Goal: Browse casually

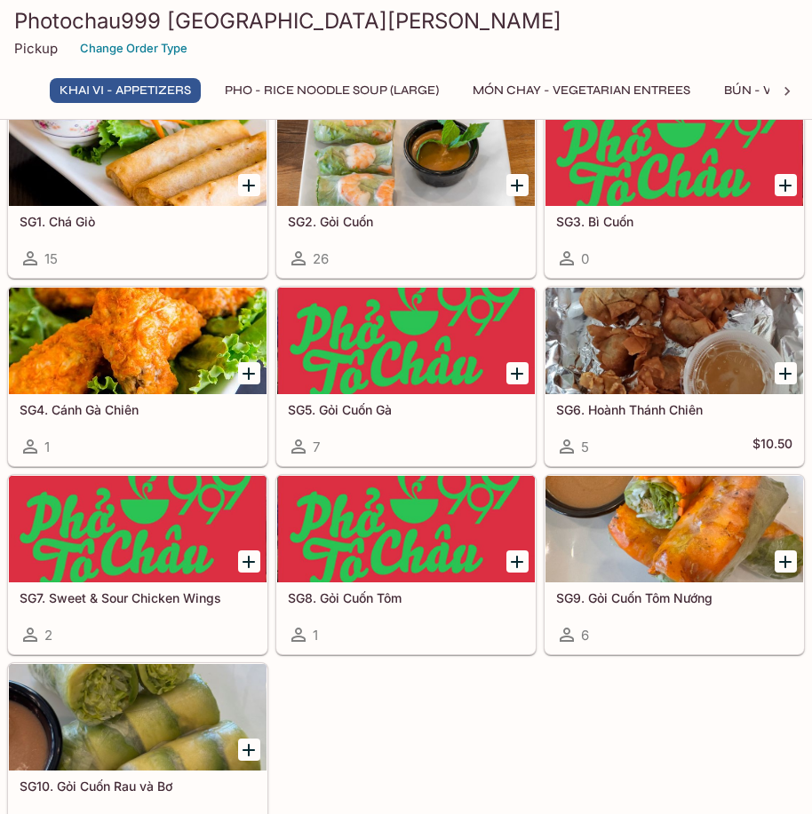
scroll to position [178, 0]
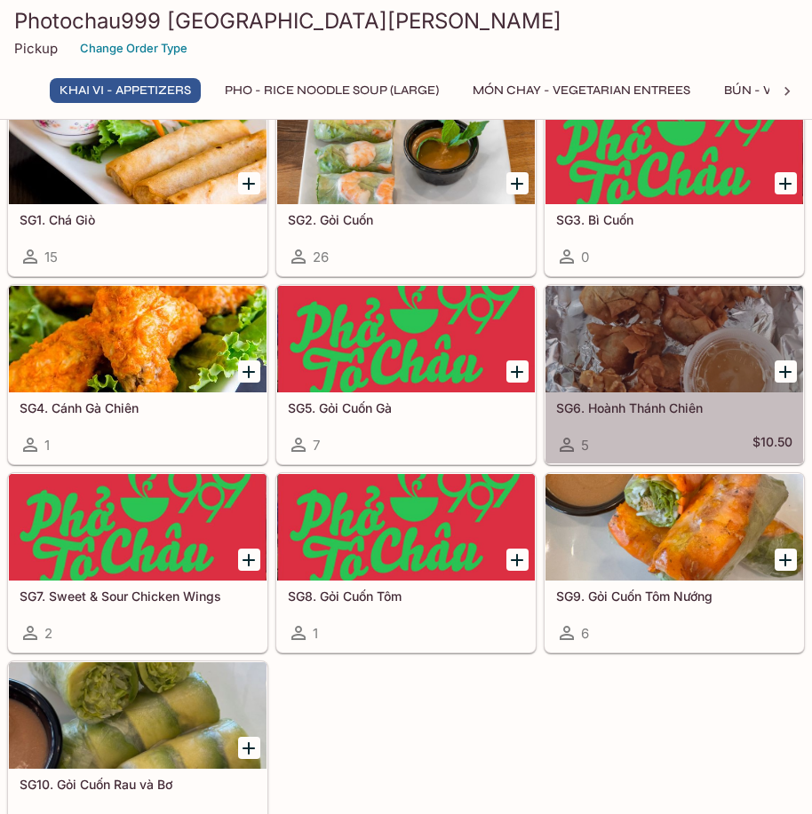
click at [678, 345] on div at bounding box center [674, 339] width 258 height 107
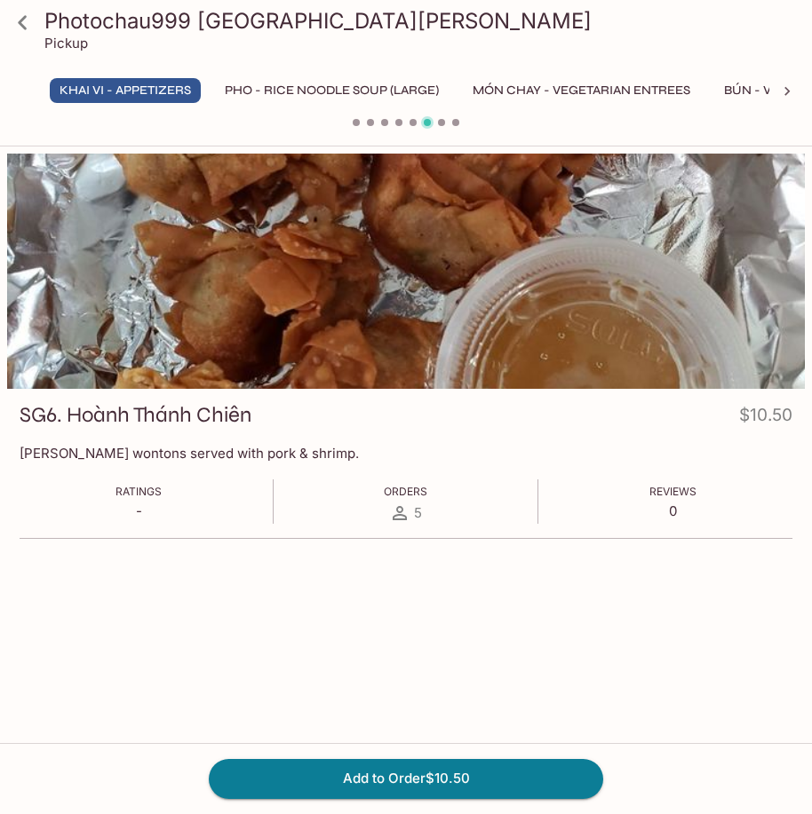
click at [16, 28] on icon at bounding box center [22, 22] width 31 height 31
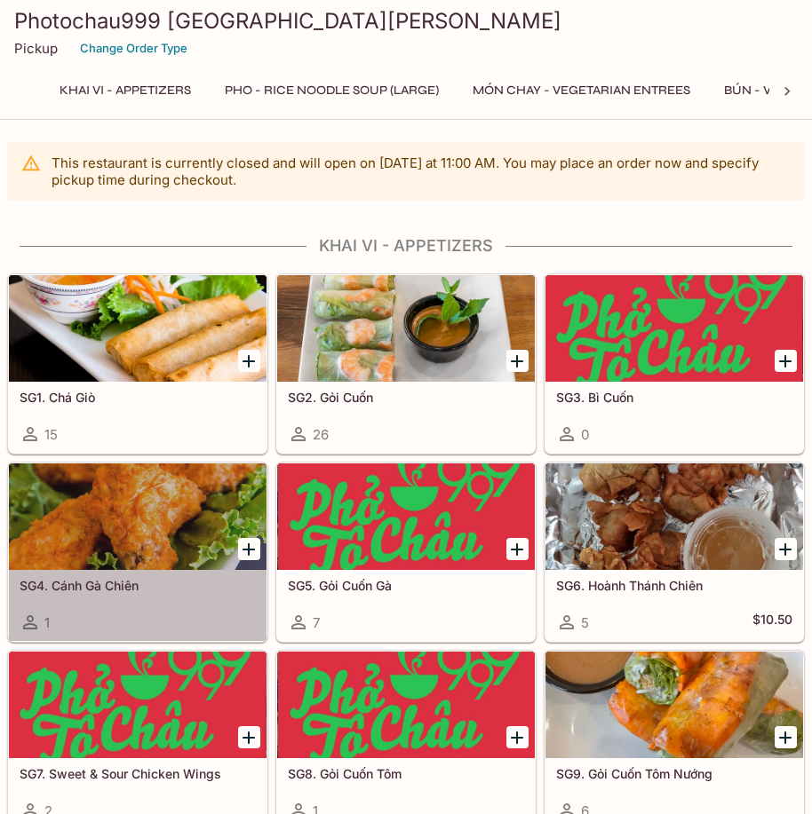
click at [164, 534] on div at bounding box center [138, 517] width 258 height 107
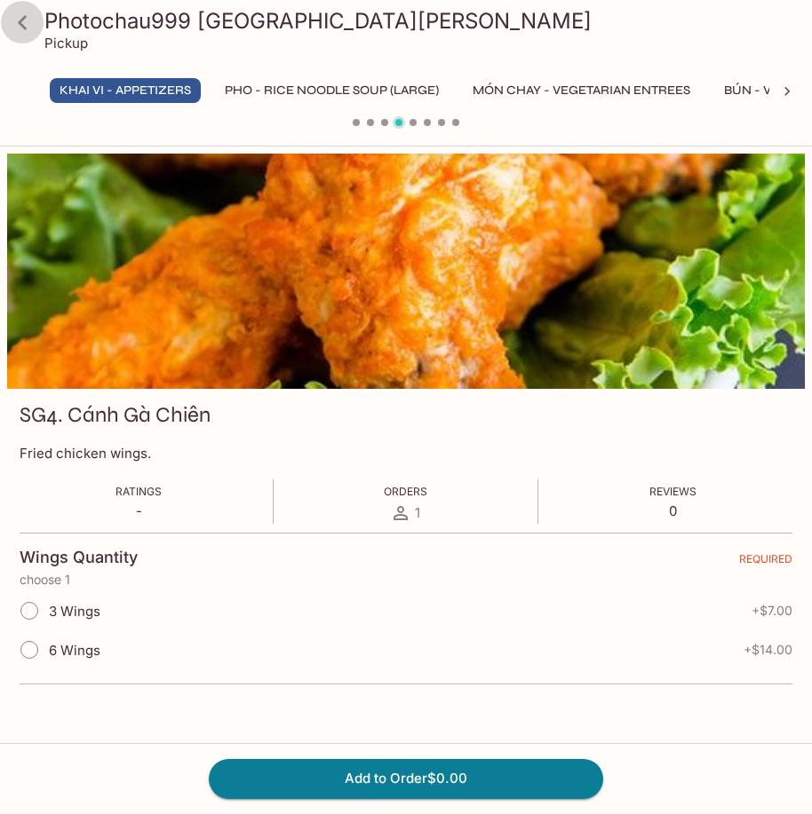
click at [26, 20] on icon at bounding box center [22, 22] width 31 height 31
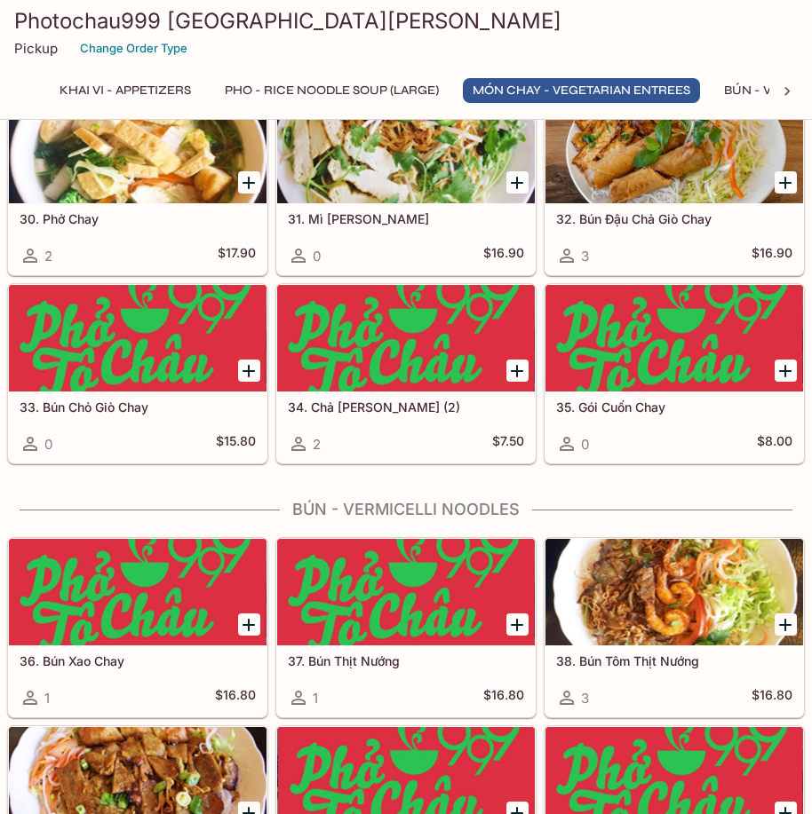
scroll to position [2930, 0]
